Goal: Task Accomplishment & Management: Use online tool/utility

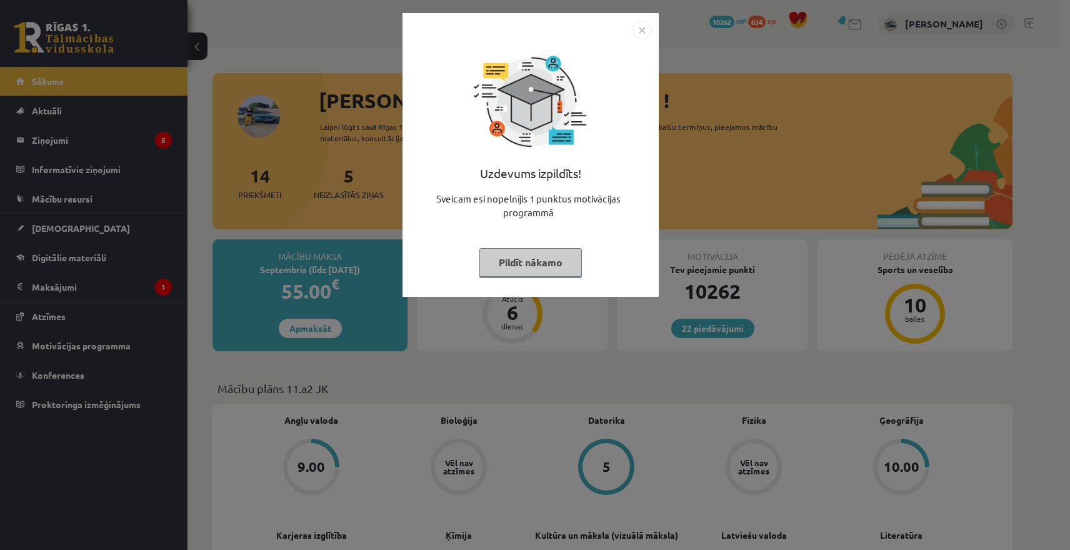
click at [271, 159] on div "Uzdevums izpildīts! Sveicam esi nopelnījis 1 punktus motivācijas programmā Pild…" at bounding box center [535, 275] width 1070 height 550
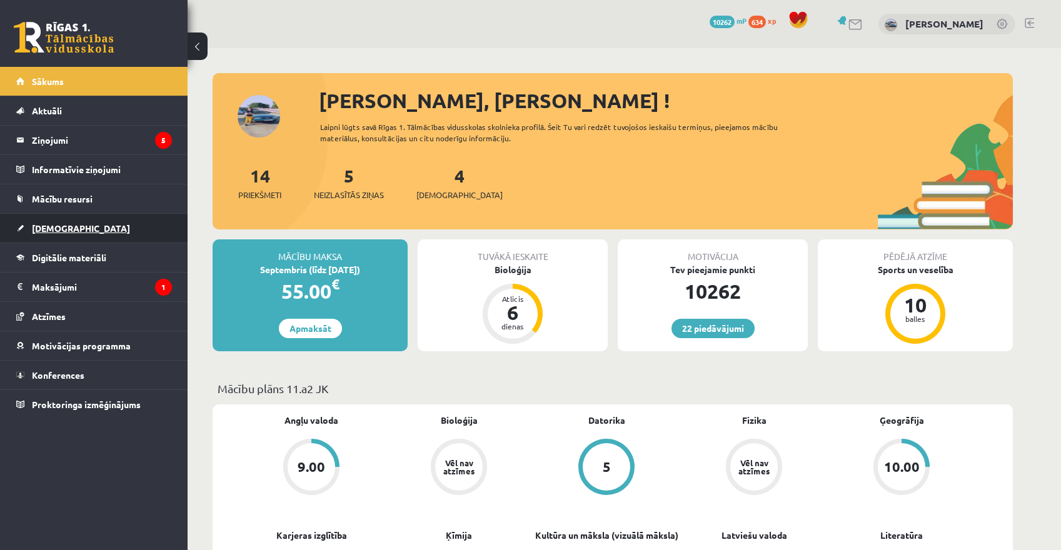
click at [58, 221] on link "[DEMOGRAPHIC_DATA]" at bounding box center [94, 228] width 156 height 29
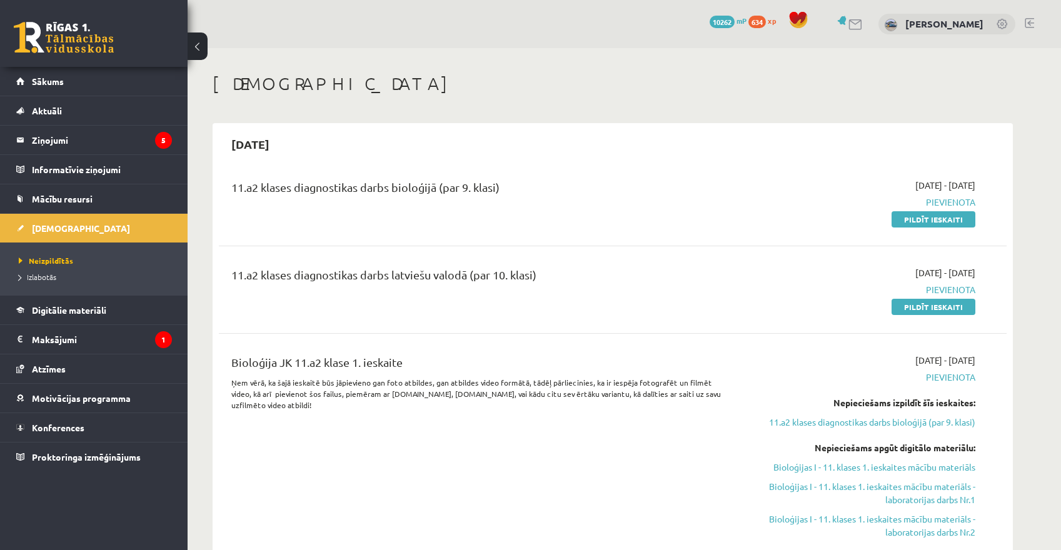
click at [1032, 27] on link at bounding box center [1029, 23] width 9 height 10
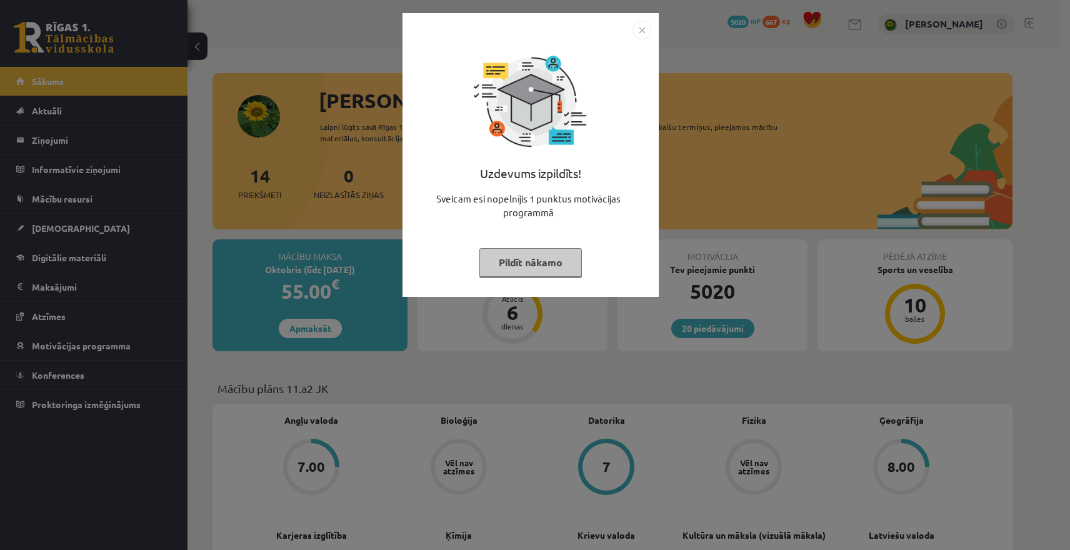
click at [34, 206] on div "Uzdevums izpildīts! Sveicam esi nopelnījis 1 punktus motivācijas programmā Pild…" at bounding box center [535, 275] width 1070 height 550
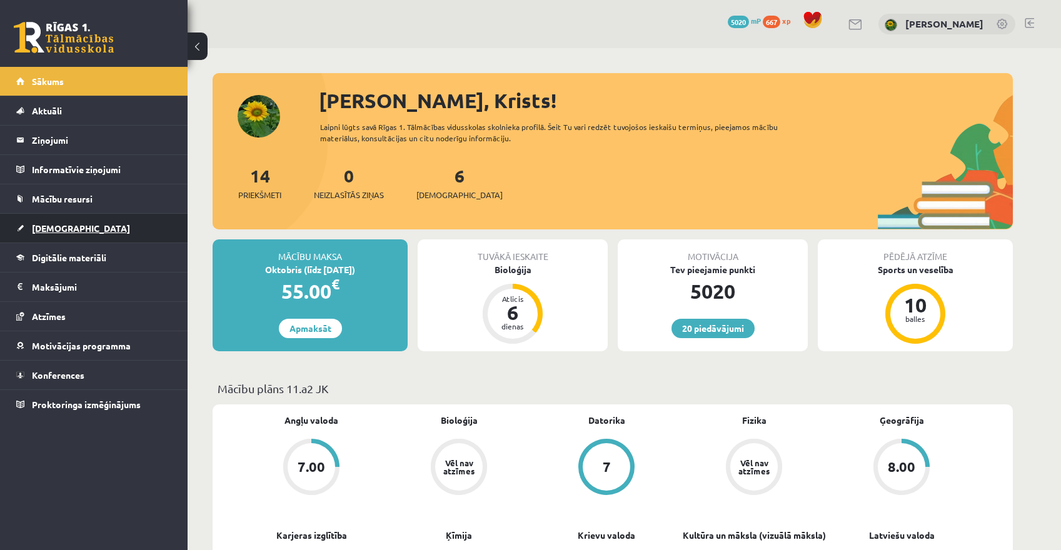
click at [51, 236] on link "[DEMOGRAPHIC_DATA]" at bounding box center [94, 228] width 156 height 29
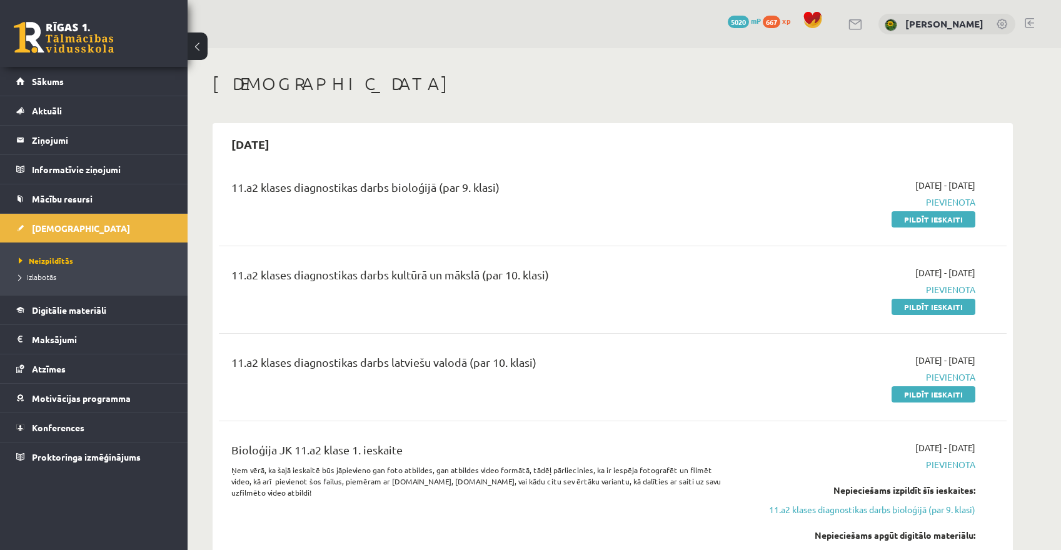
click at [1035, 21] on div "20 Dāvanas 5020 mP 667 xp [PERSON_NAME]" at bounding box center [624, 24] width 873 height 48
click at [1033, 21] on div "20 Dāvanas 5020 mP 667 xp [PERSON_NAME]" at bounding box center [624, 24] width 873 height 48
click at [1038, 23] on div "20 Dāvanas 5020 mP 667 xp [PERSON_NAME]" at bounding box center [624, 24] width 873 height 48
click at [1028, 23] on link at bounding box center [1029, 23] width 9 height 10
